Goal: Information Seeking & Learning: Learn about a topic

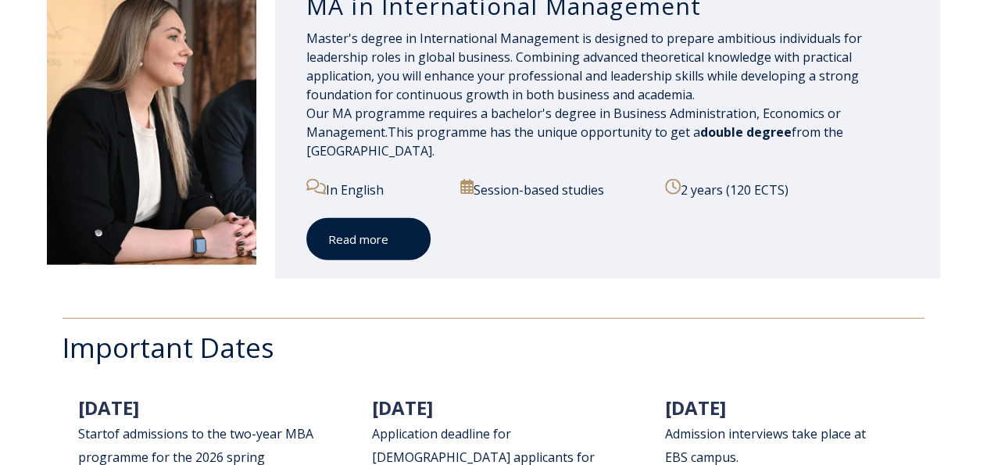
scroll to position [1788, 0]
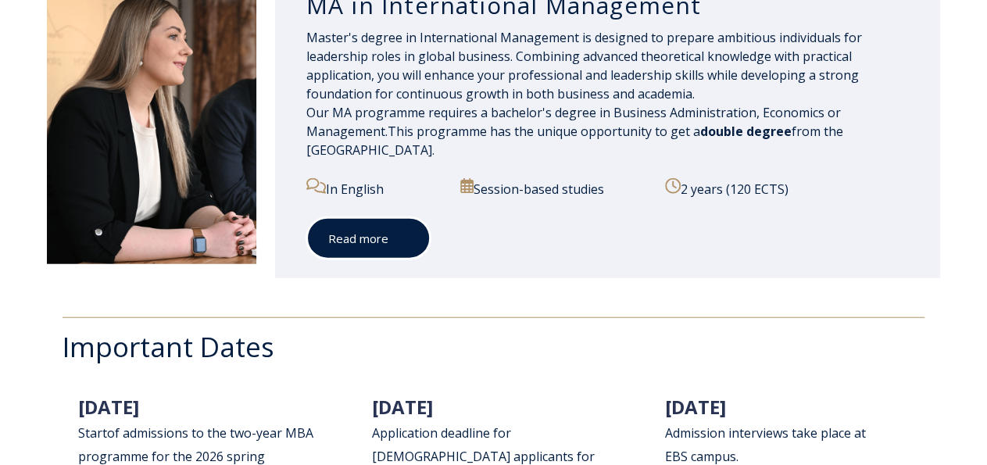
click at [386, 252] on link "Read more" at bounding box center [368, 238] width 124 height 43
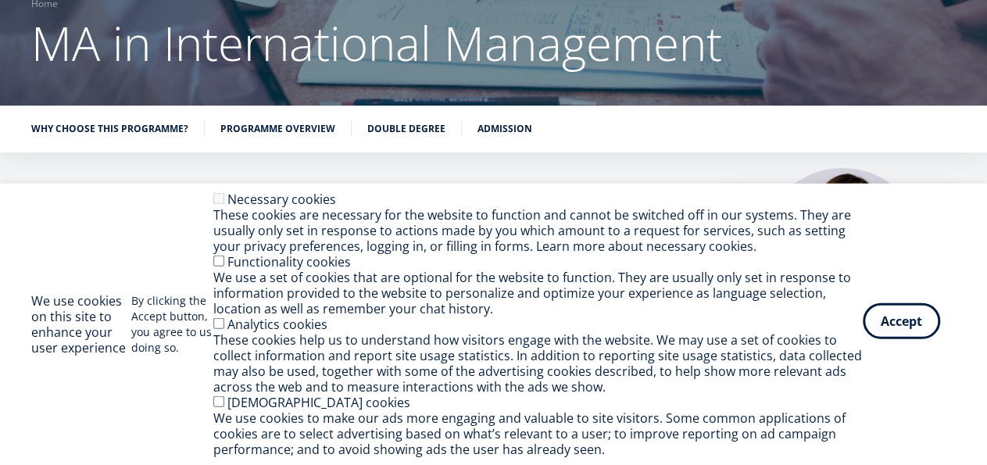
scroll to position [163, 0]
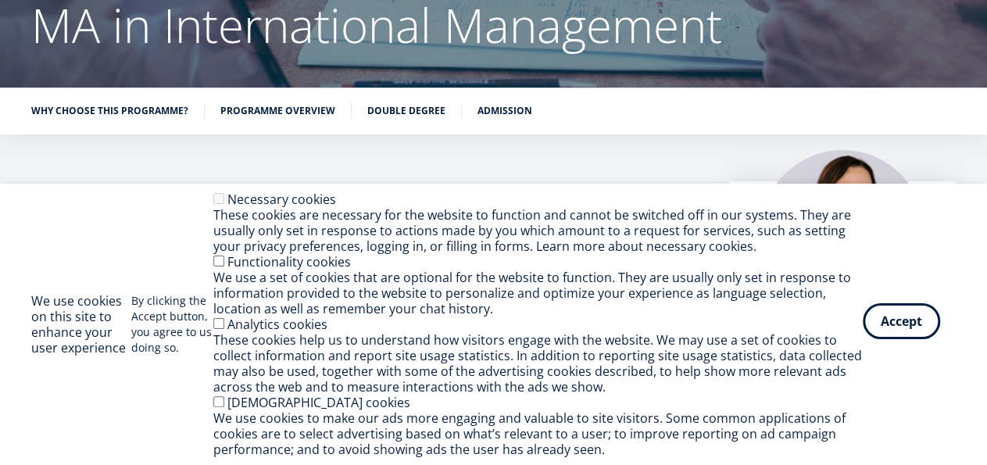
click at [886, 322] on button "Accept" at bounding box center [901, 321] width 77 height 36
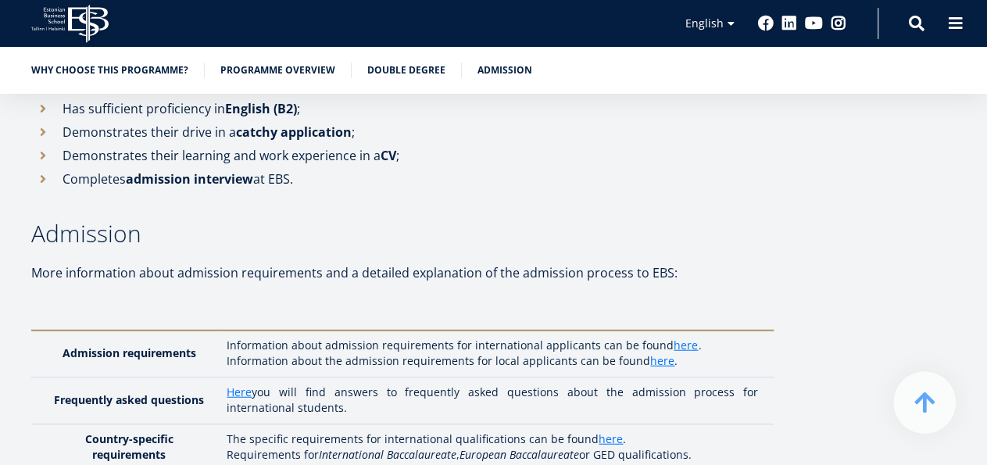
scroll to position [4796, 0]
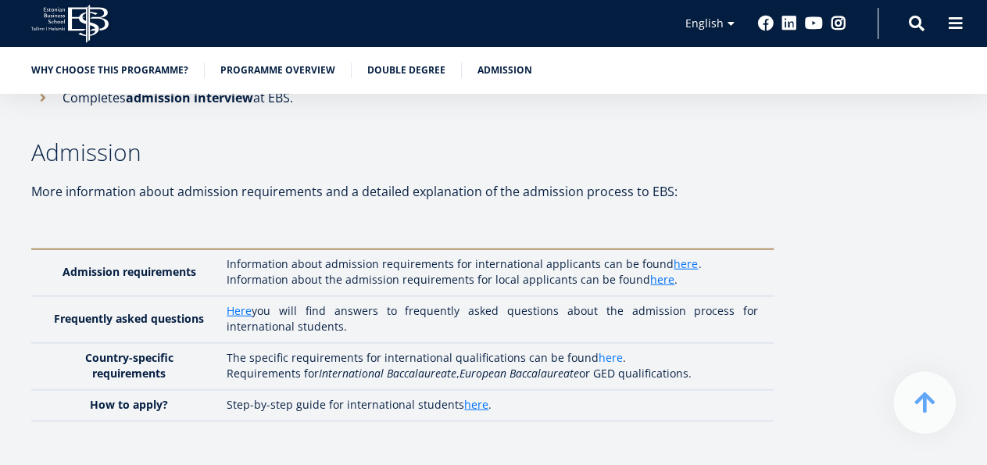
click at [603, 350] on link "here" at bounding box center [611, 358] width 24 height 16
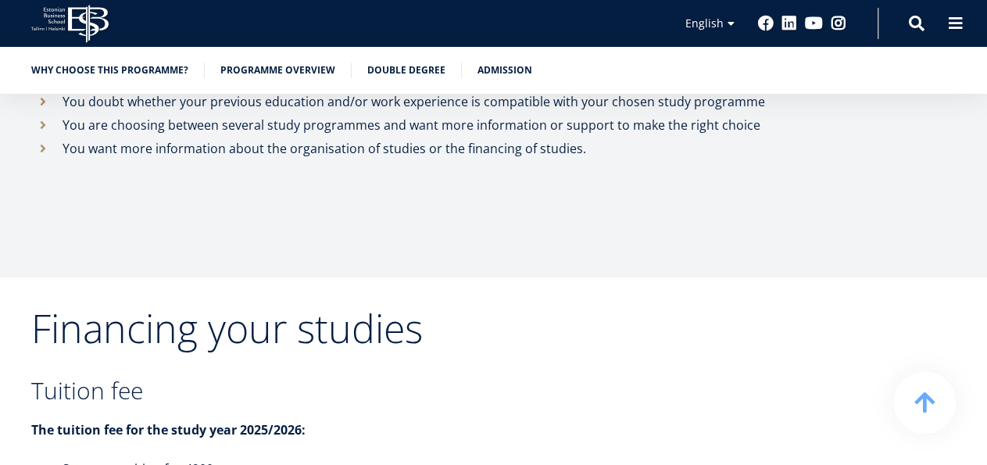
scroll to position [5663, 0]
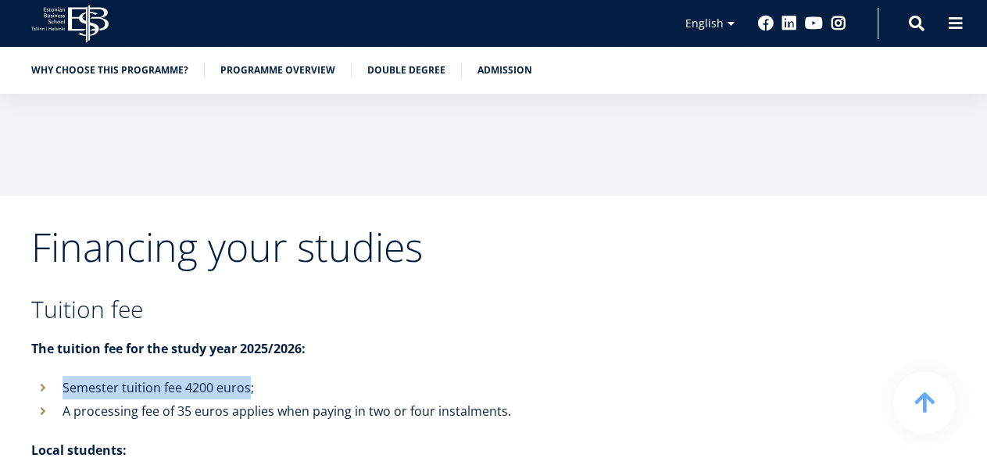
drag, startPoint x: 63, startPoint y: 320, endPoint x: 248, endPoint y: 313, distance: 184.6
click at [248, 376] on li "Semester tuition fee 4200 euros;" at bounding box center [402, 387] width 743 height 23
copy li "Semester tuition fee 4200 euros"
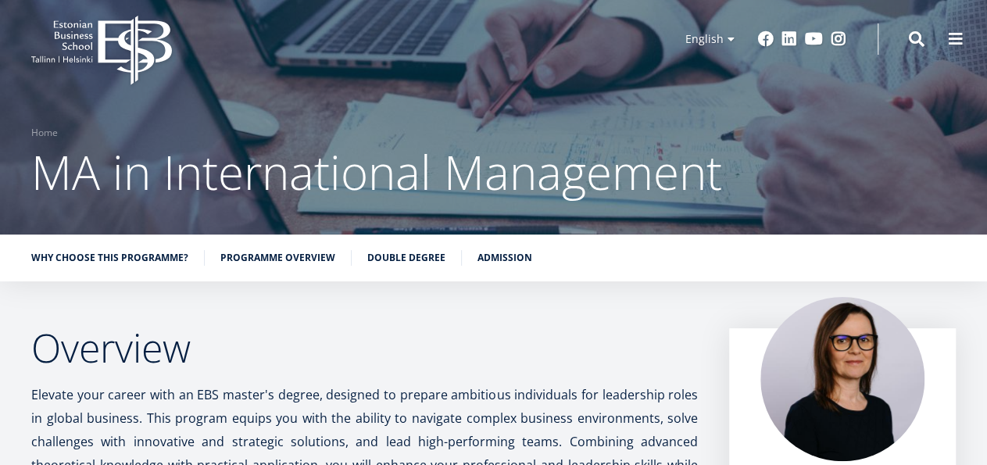
scroll to position [3, 0]
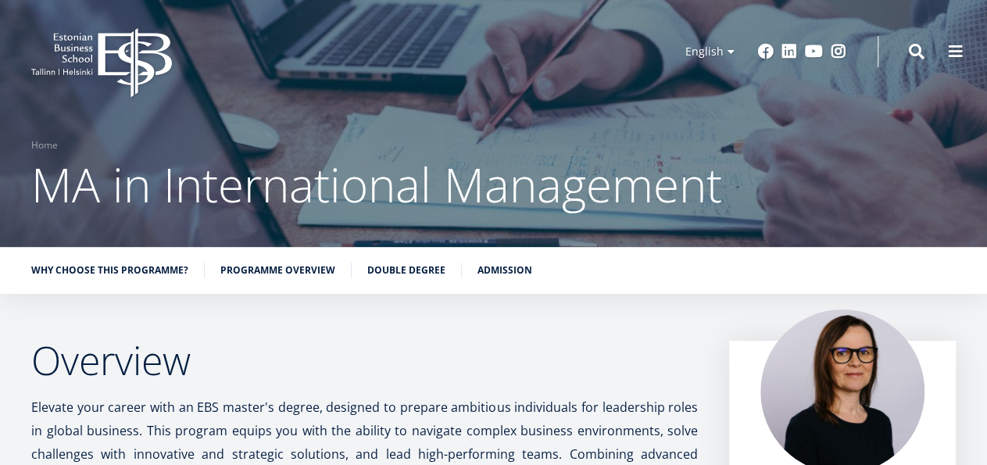
drag, startPoint x: 30, startPoint y: 190, endPoint x: 75, endPoint y: 185, distance: 44.8
click at [75, 185] on div "Breadcrumb Home MA in International Management" at bounding box center [493, 177] width 987 height 78
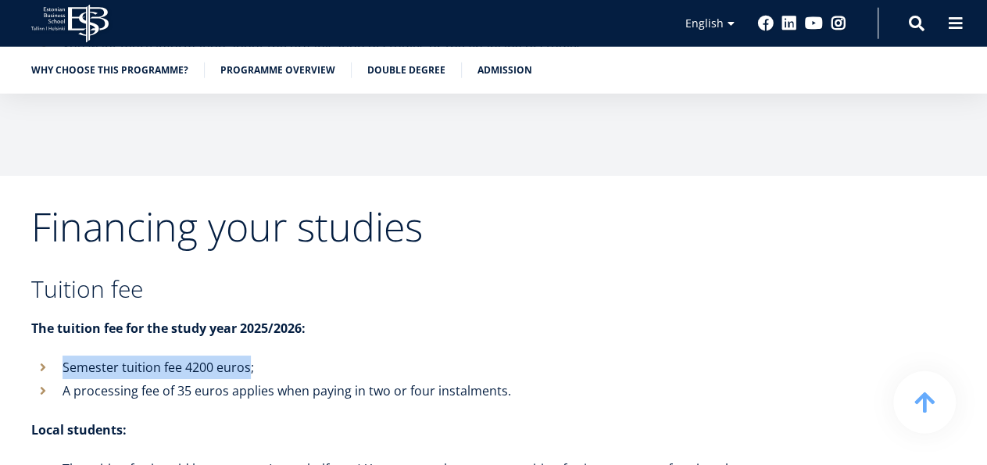
scroll to position [5694, 0]
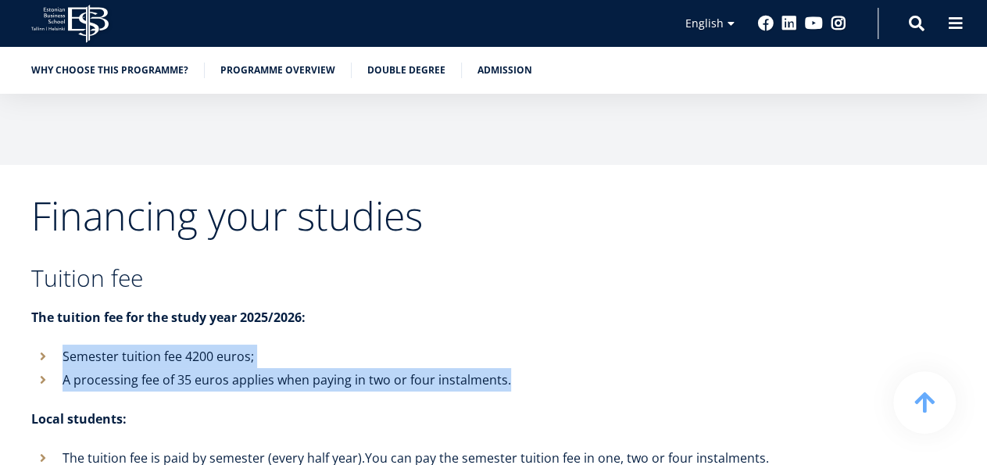
drag, startPoint x: 61, startPoint y: 283, endPoint x: 510, endPoint y: 304, distance: 449.2
click at [510, 345] on ul "Semester tuition fee 4200 euros; A processing fee of 35 euros applies when payi…" at bounding box center [402, 368] width 743 height 47
copy ul "Semester tuition fee 4200 euros; A processing fee of 35 euros applies when payi…"
